Goal: Task Accomplishment & Management: Manage account settings

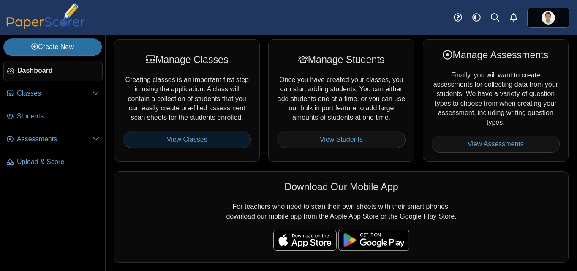
click at [194, 140] on link "View Classes" at bounding box center [187, 139] width 128 height 17
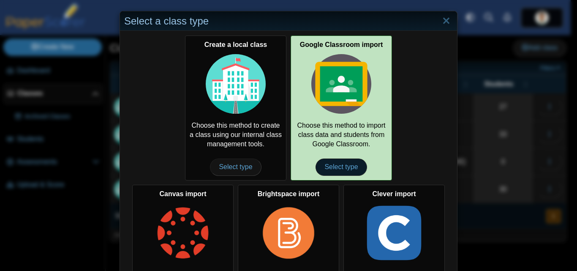
click at [340, 166] on span "Select type" at bounding box center [341, 166] width 51 height 17
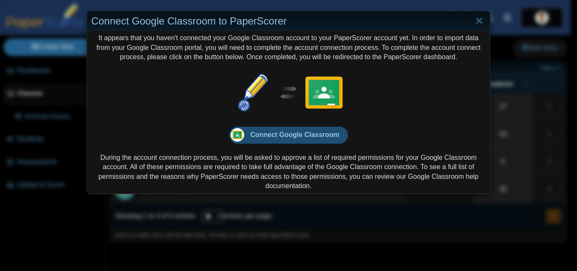
click at [276, 132] on span "Connect Google Classroom" at bounding box center [295, 134] width 89 height 7
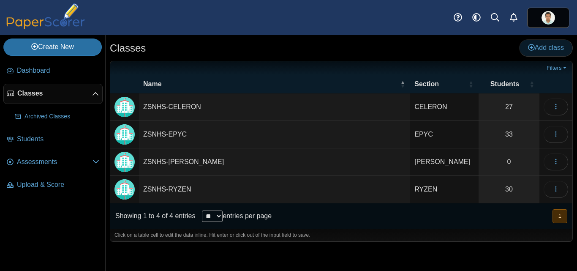
click at [541, 49] on span "Add class" at bounding box center [546, 47] width 36 height 7
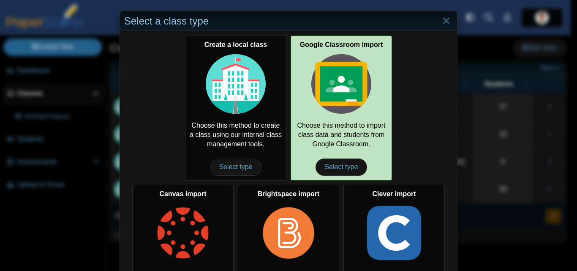
click at [333, 80] on img at bounding box center [341, 84] width 60 height 60
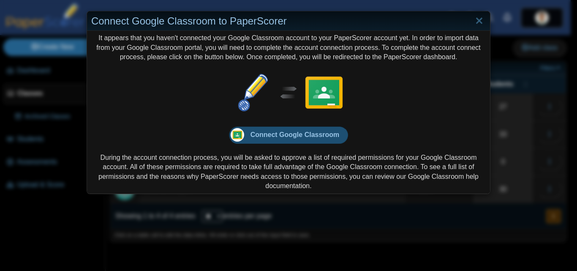
click at [311, 138] on span "Connect Google Classroom" at bounding box center [295, 134] width 89 height 7
